Goal: Information Seeking & Learning: Learn about a topic

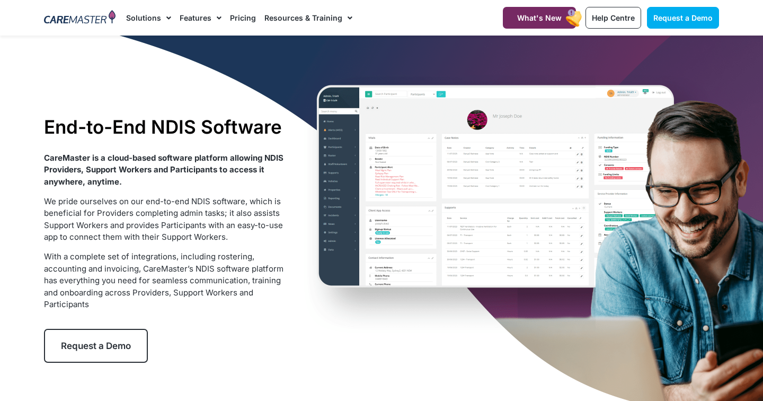
click at [381, 151] on div "End-to-End NDIS Software CareMaster is a cloud-based software platform allowing…" at bounding box center [382, 239] width 686 height 407
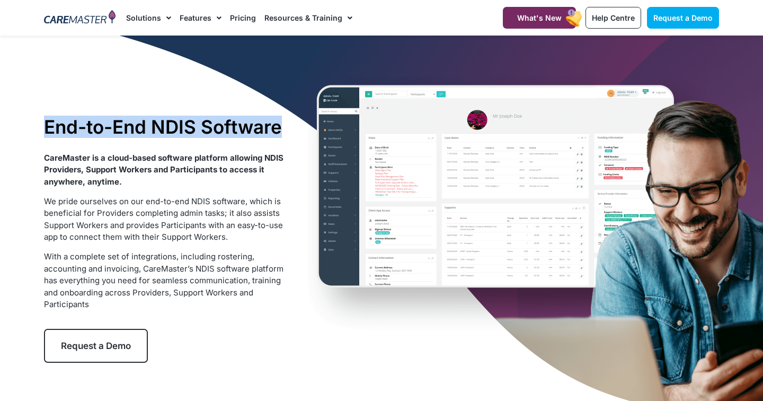
drag, startPoint x: 464, startPoint y: 109, endPoint x: 467, endPoint y: 52, distance: 56.8
click at [468, 139] on div "End-to-End NDIS Software CareMaster is a cloud-based software platform allowing…" at bounding box center [382, 239] width 686 height 407
click at [465, 51] on div "End-to-End NDIS Software CareMaster is a cloud-based software platform allowing…" at bounding box center [382, 239] width 686 height 407
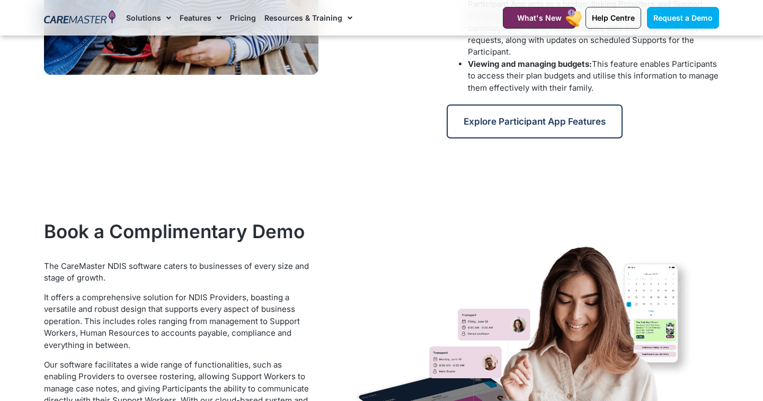
scroll to position [1386, 0]
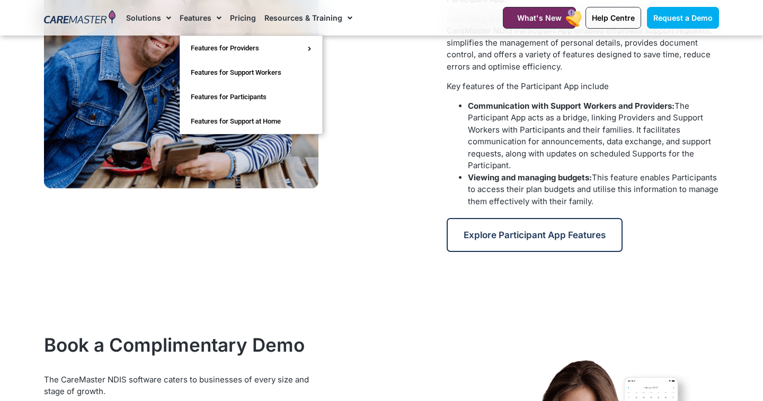
click at [215, 16] on span "Menu" at bounding box center [217, 18] width 10 height 18
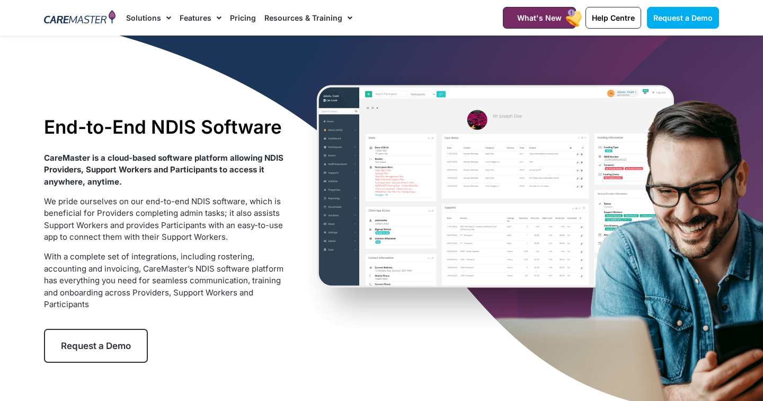
click at [215, 16] on span "Menu" at bounding box center [217, 18] width 10 height 18
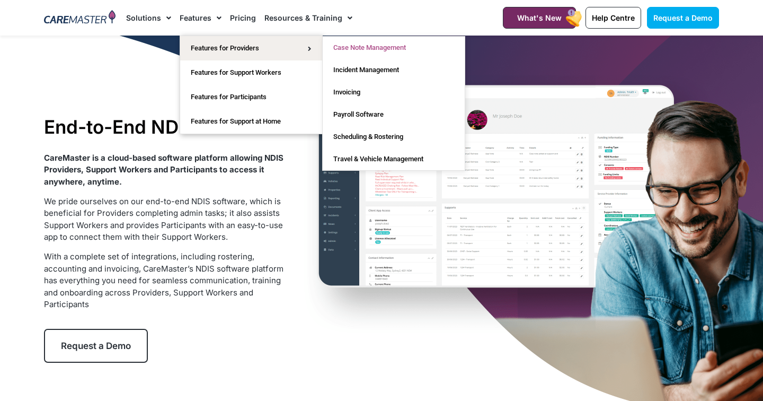
click at [371, 49] on link "Case Note Management" at bounding box center [394, 48] width 142 height 22
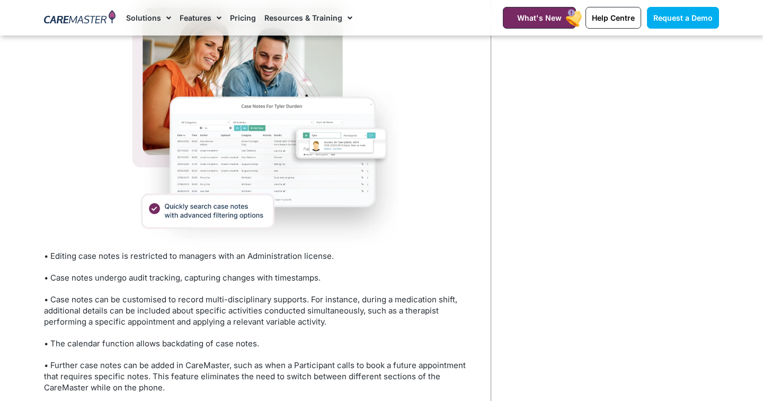
scroll to position [951, 0]
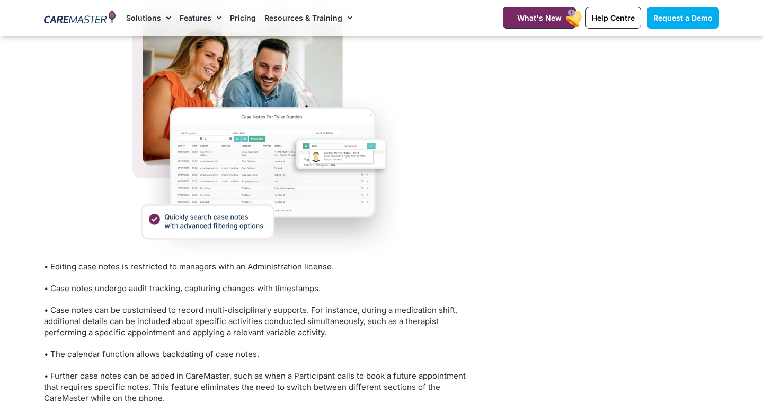
click at [284, 261] on p "• Editing case notes is restricted to managers with an Administration license." at bounding box center [262, 266] width 436 height 11
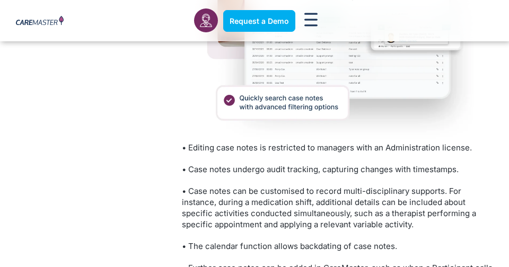
scroll to position [1071, 0]
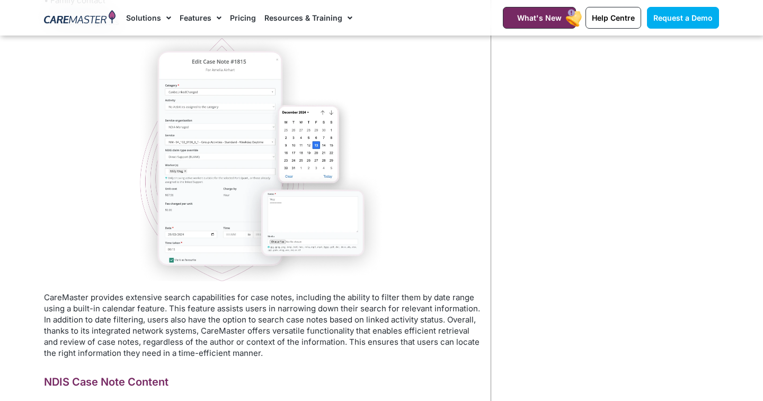
scroll to position [2376, 0]
click at [372, 157] on img at bounding box center [262, 158] width 262 height 243
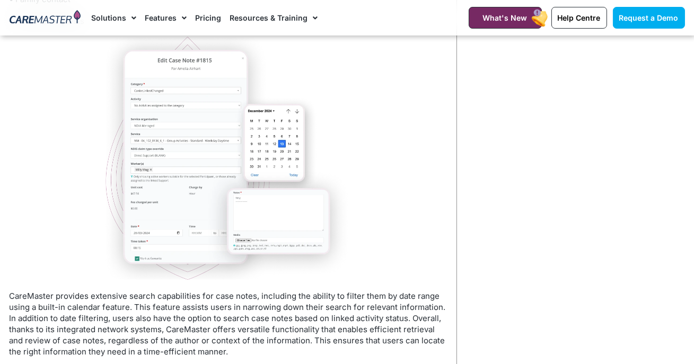
scroll to position [2379, 0]
